Goal: Find specific fact: Find specific fact

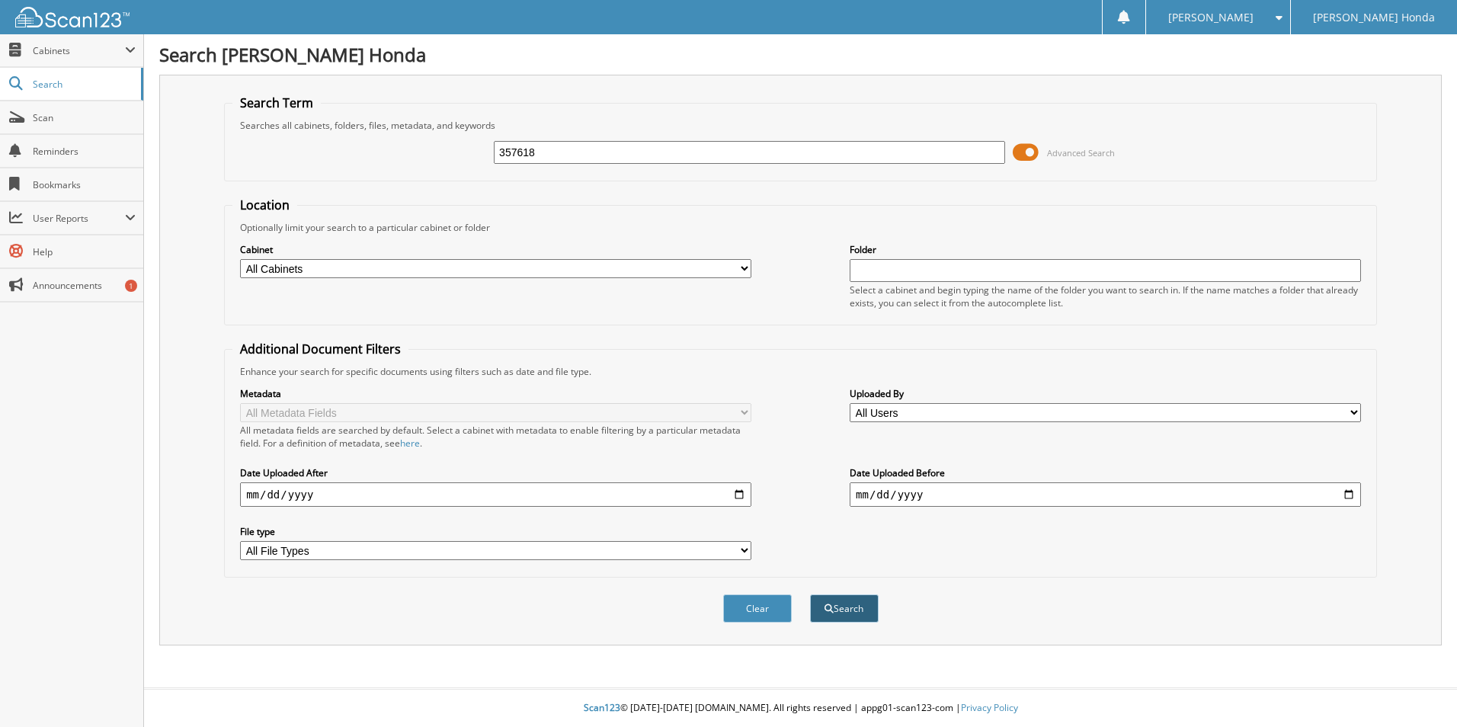
type input "357618"
click at [839, 612] on button "Search" at bounding box center [844, 608] width 69 height 28
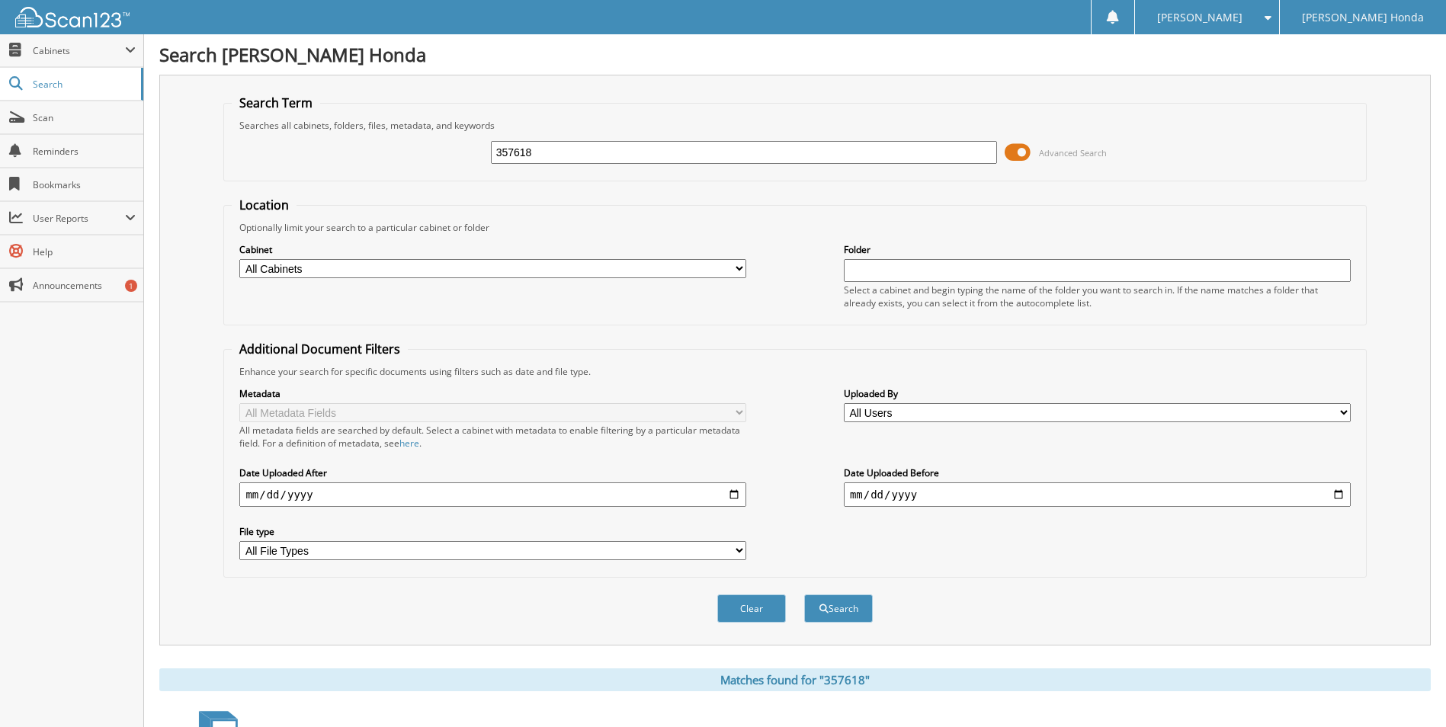
drag, startPoint x: 544, startPoint y: 156, endPoint x: 463, endPoint y: 171, distance: 82.9
click at [472, 171] on div "357618 Advanced Search" at bounding box center [794, 152] width 1125 height 41
type input "357010"
click at [804, 594] on button "Search" at bounding box center [838, 608] width 69 height 28
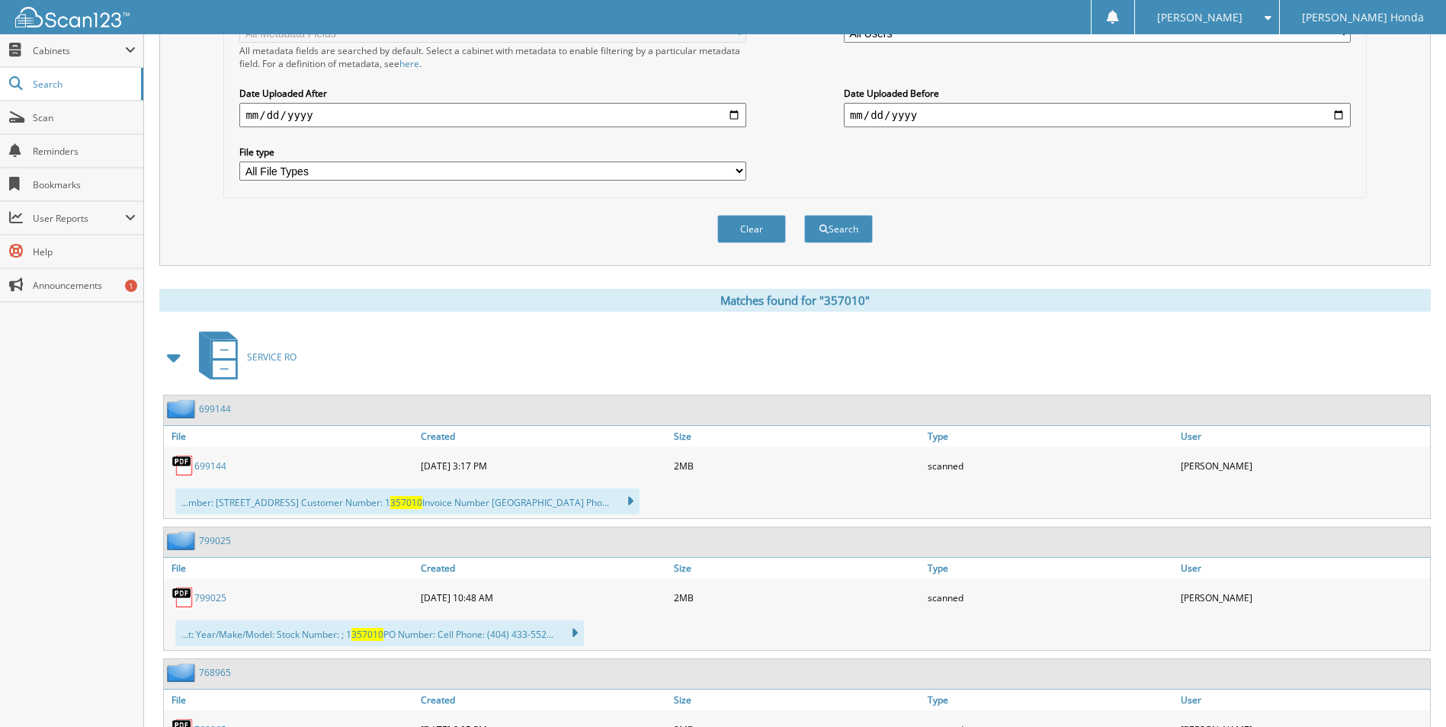
scroll to position [46, 0]
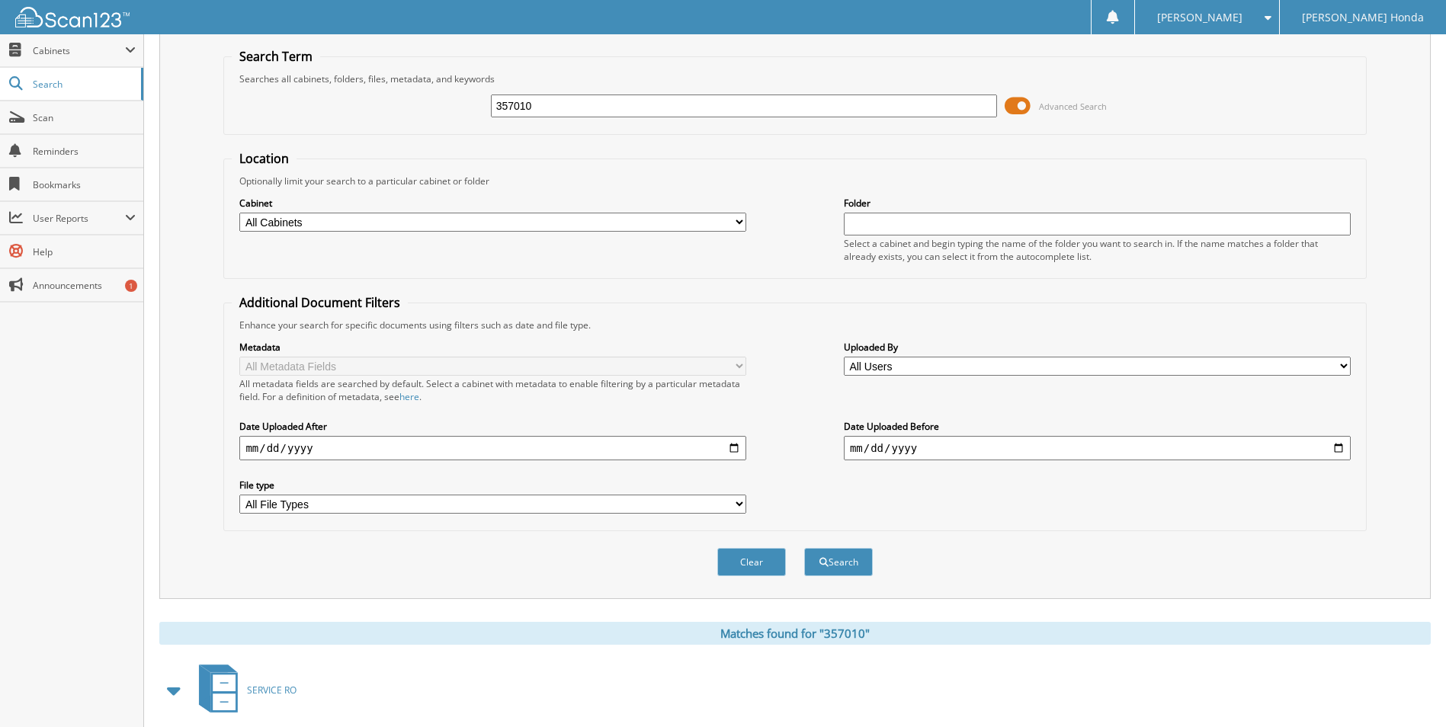
drag, startPoint x: 522, startPoint y: 107, endPoint x: 471, endPoint y: 107, distance: 51.1
click at [471, 107] on div "357010 Advanced Search" at bounding box center [794, 105] width 1125 height 41
type input "356909"
click at [804, 548] on button "Search" at bounding box center [838, 562] width 69 height 28
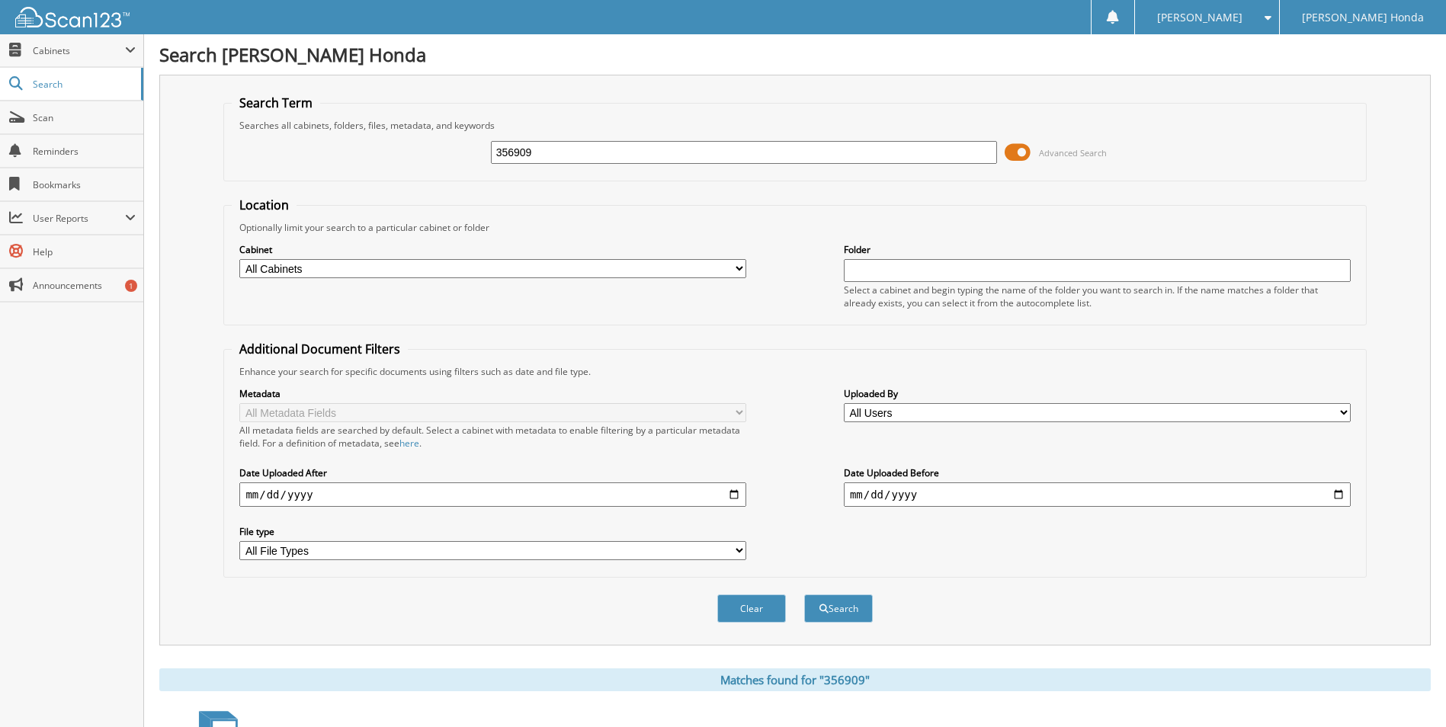
drag, startPoint x: 541, startPoint y: 153, endPoint x: 453, endPoint y: 159, distance: 87.8
click at [453, 159] on div "356909 Advanced Search" at bounding box center [794, 152] width 1125 height 41
type input "357186"
click at [804, 594] on button "Search" at bounding box center [838, 608] width 69 height 28
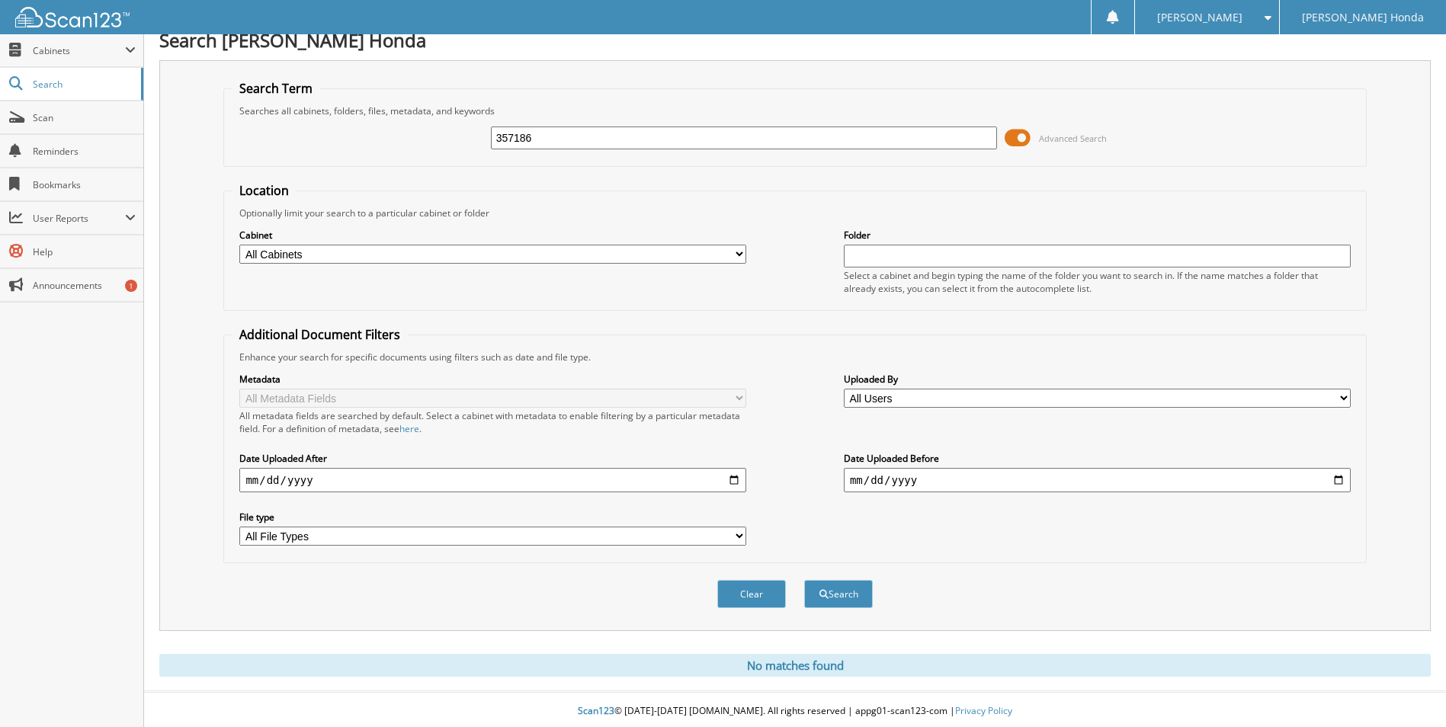
scroll to position [18, 0]
